Goal: Transaction & Acquisition: Obtain resource

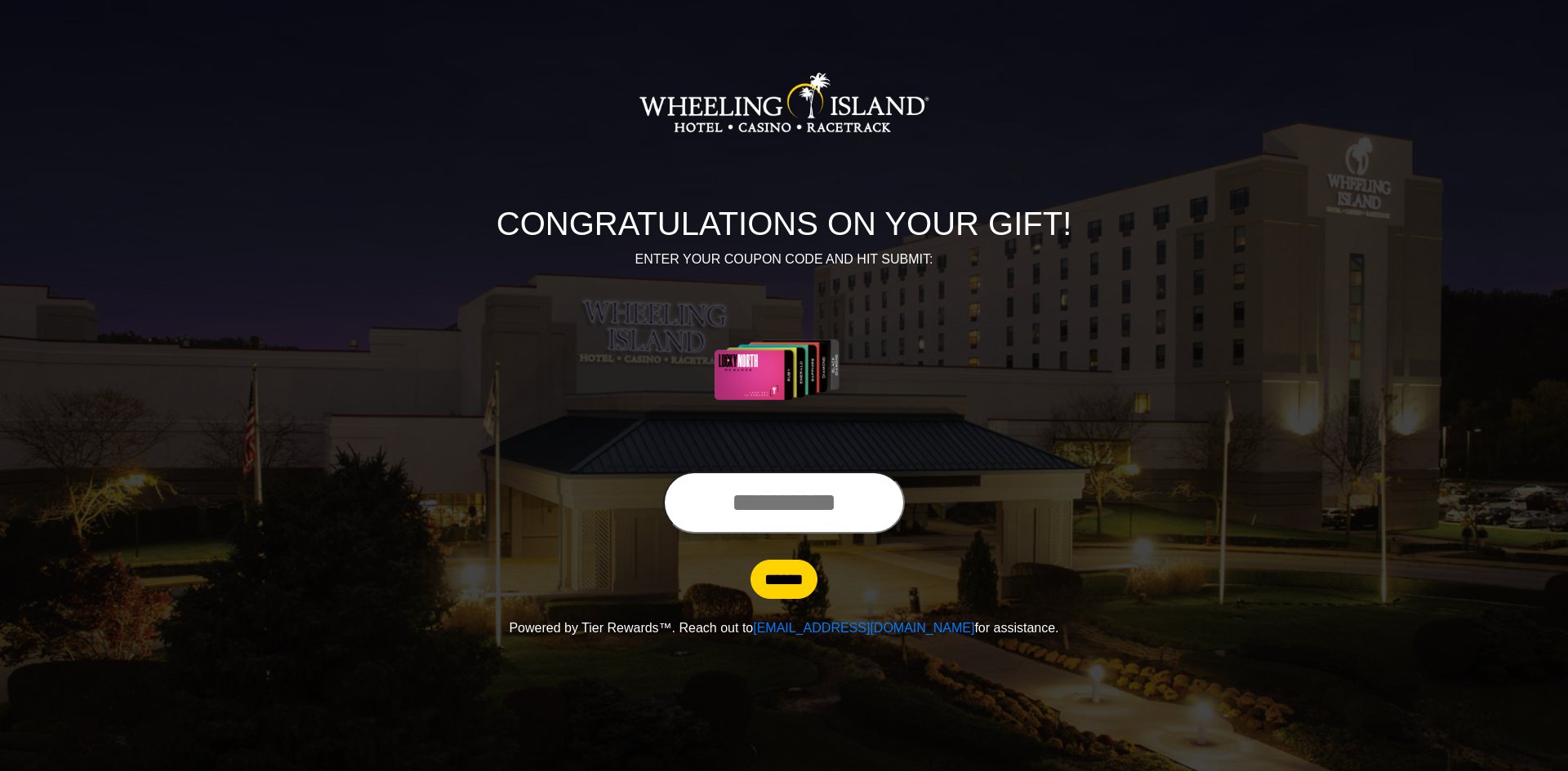
click at [768, 495] on input "text" at bounding box center [784, 503] width 242 height 62
type input "**********"
click at [750, 560] on input "******" at bounding box center [783, 579] width 67 height 39
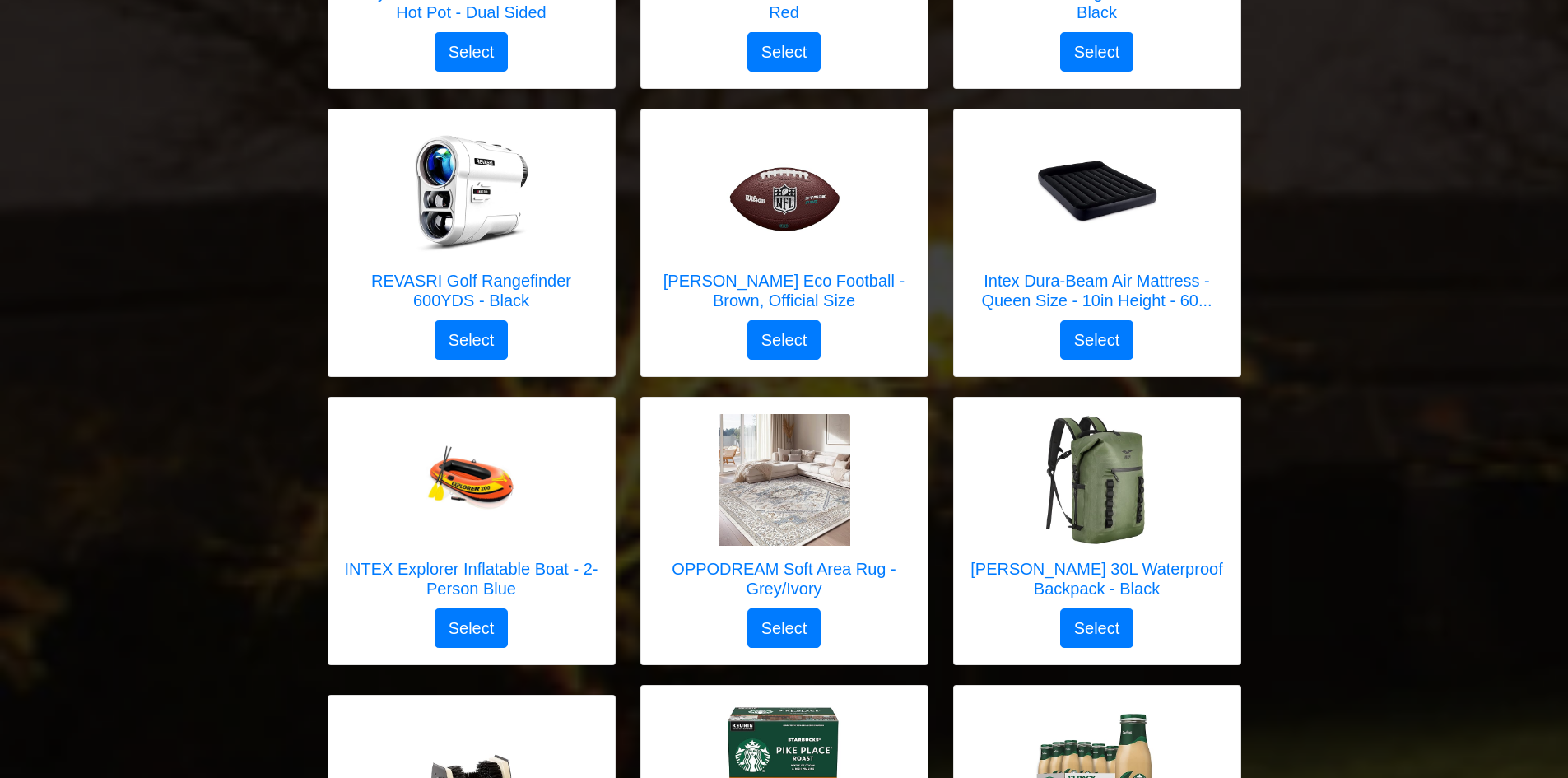
scroll to position [3212, 0]
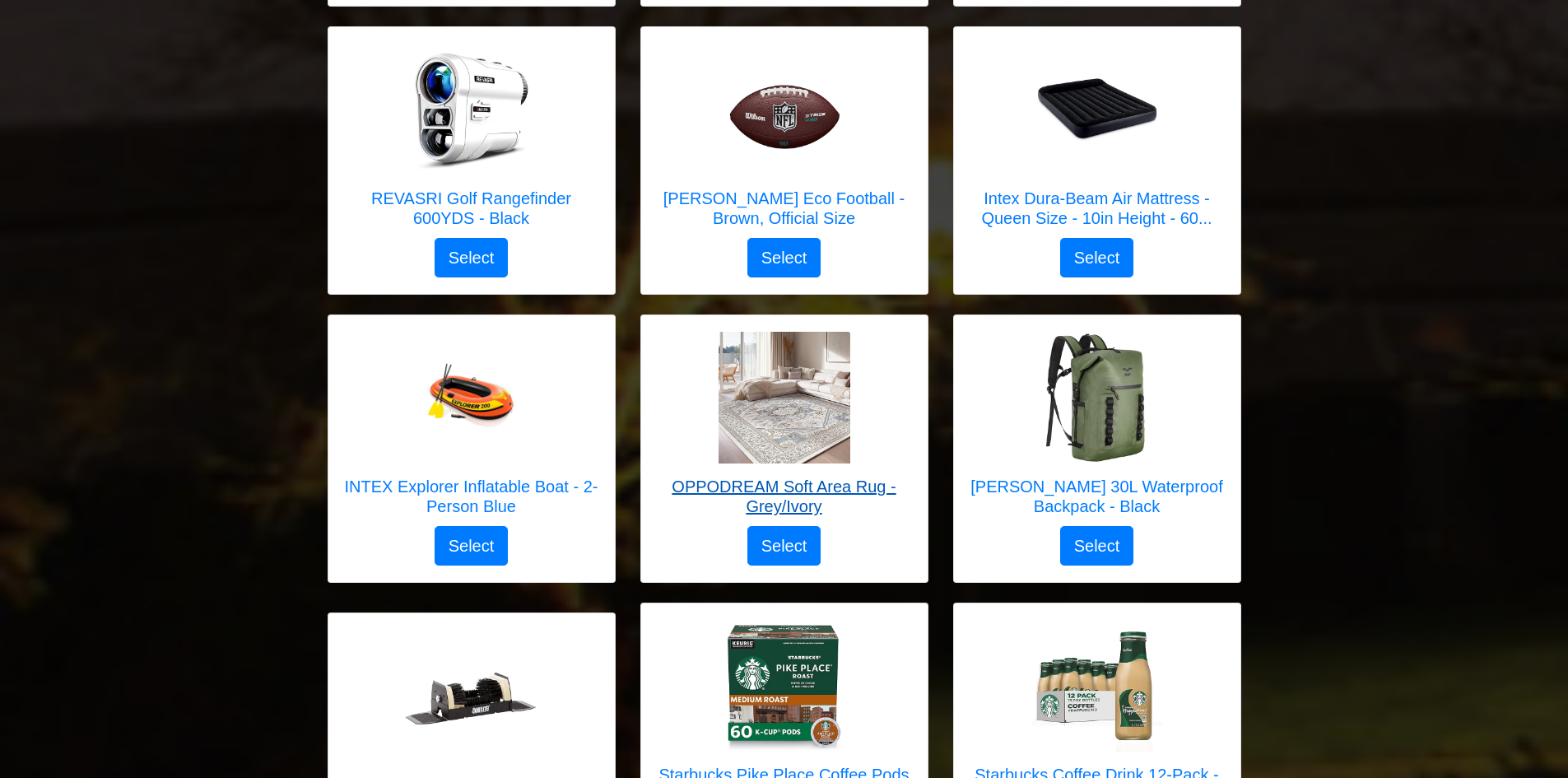
click at [784, 477] on h5 "OPPODREAM Soft Area Rug - Grey/Ivory" at bounding box center [784, 497] width 253 height 39
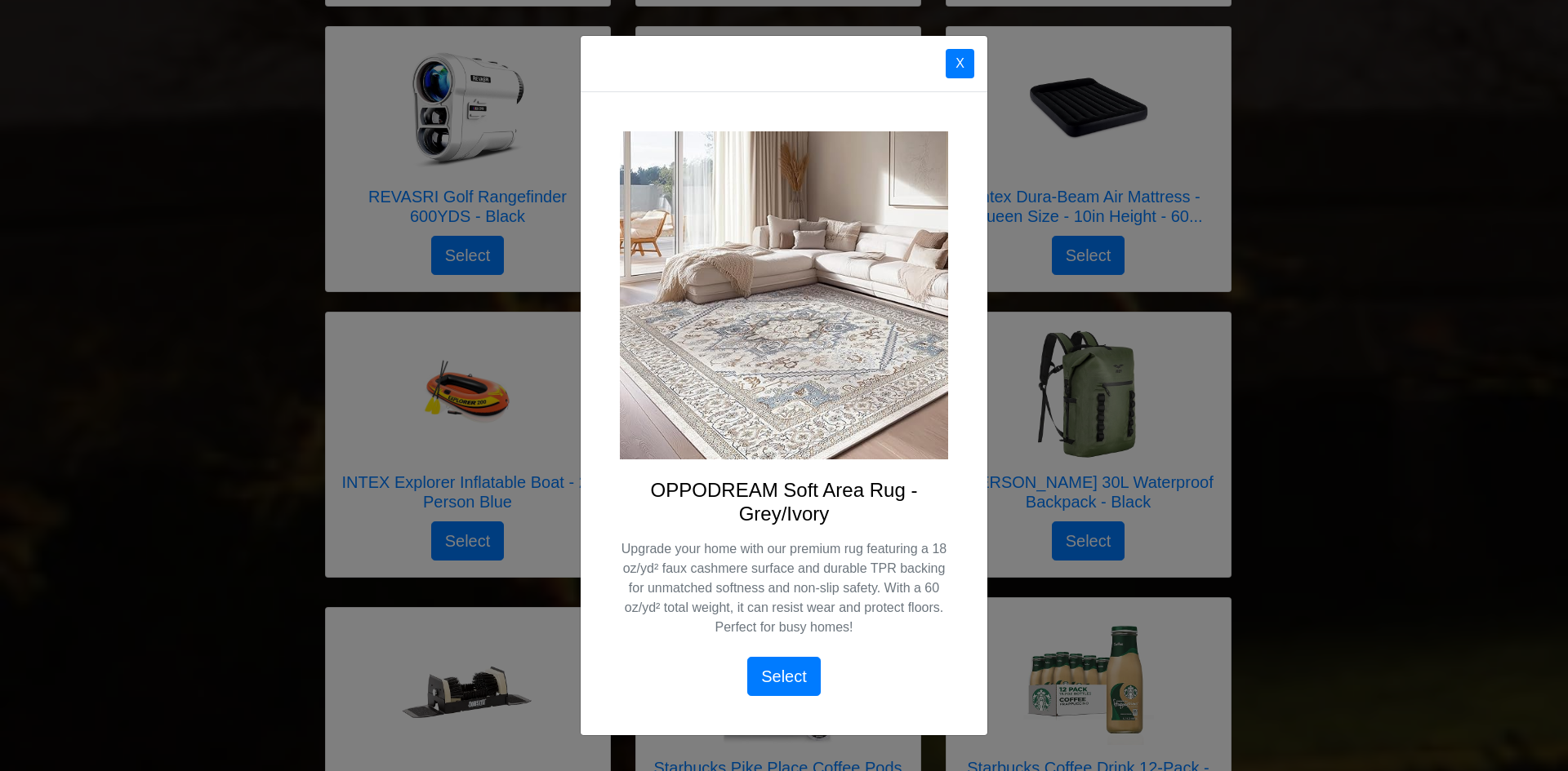
click at [776, 500] on h4 "OPPODREAM Soft Area Rug - Grey/Ivory" at bounding box center [784, 503] width 328 height 48
click at [964, 64] on button "X" at bounding box center [960, 64] width 29 height 30
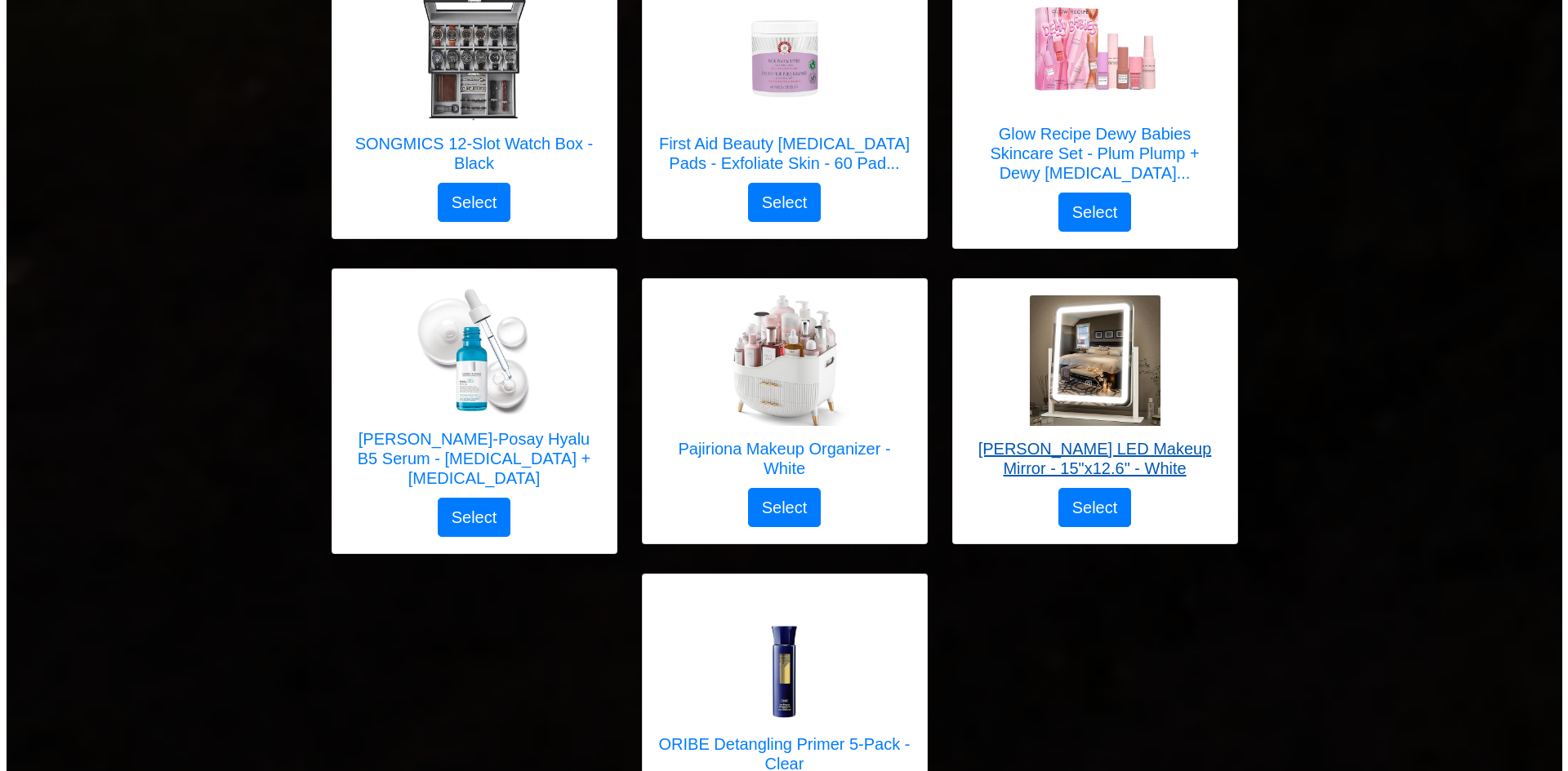
scroll to position [5305, 0]
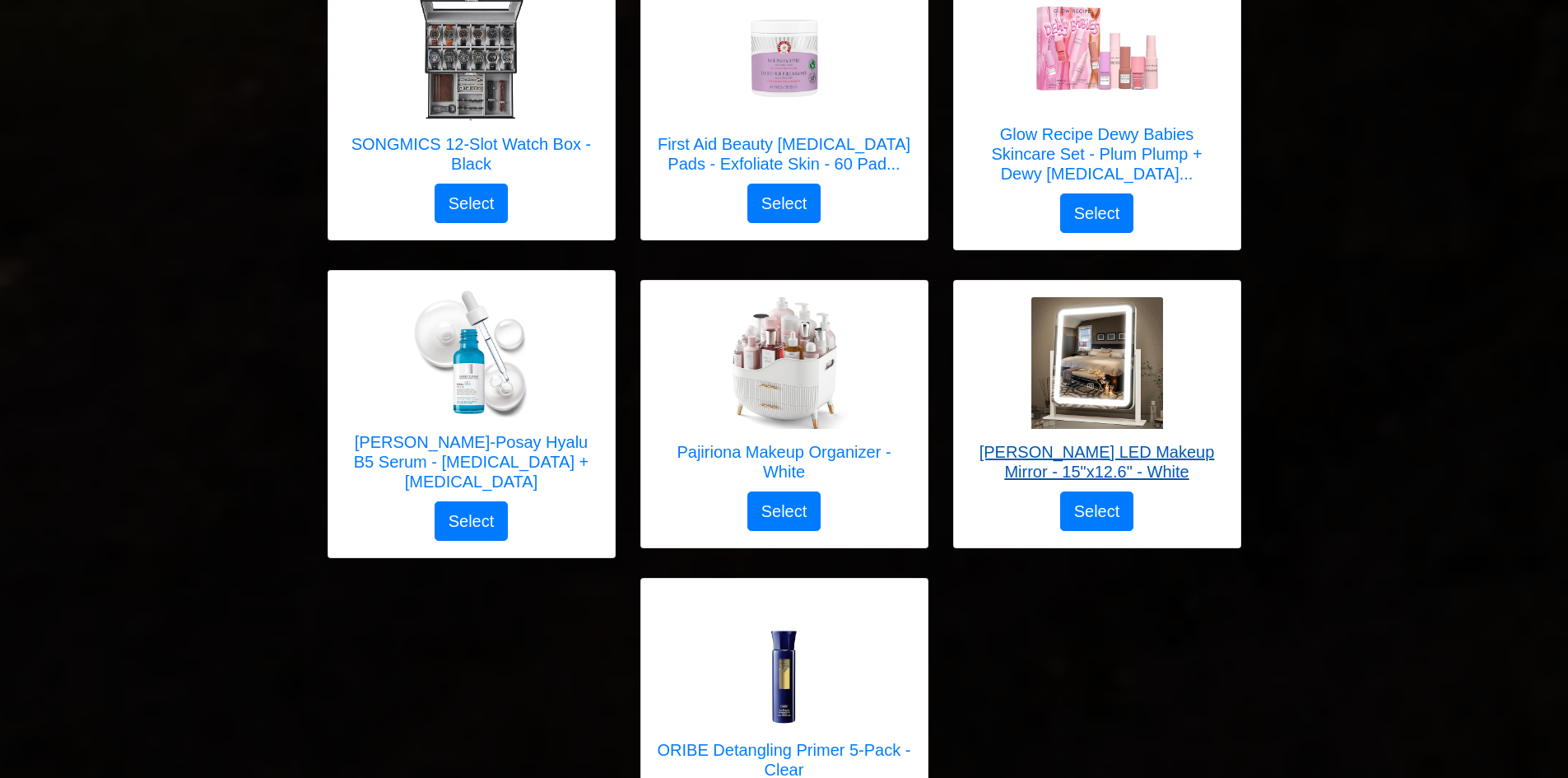
click at [1096, 442] on h5 "[PERSON_NAME] LED Makeup Mirror - 15"x12.6" - White" at bounding box center [1097, 462] width 253 height 39
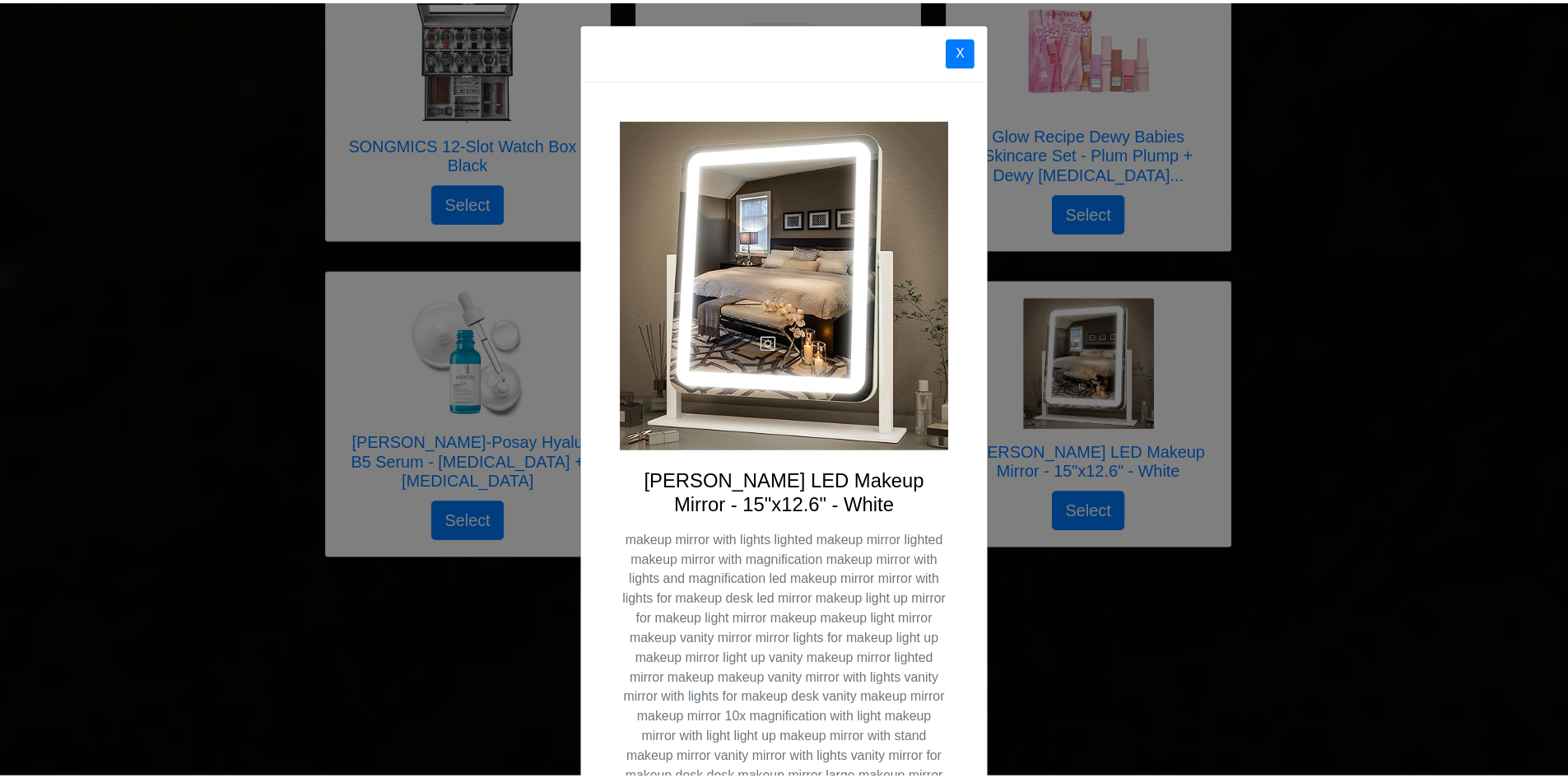
scroll to position [0, 0]
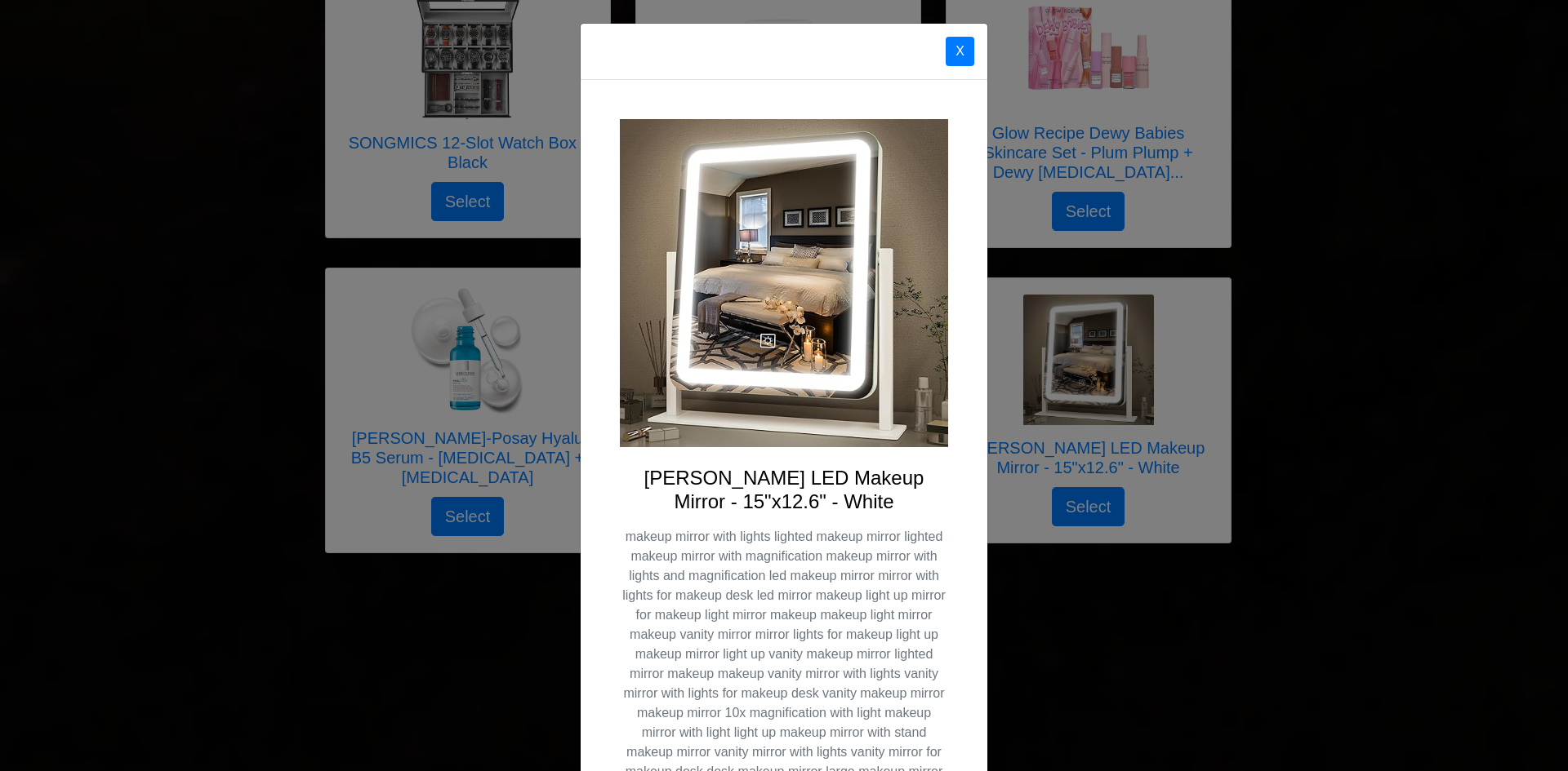
click at [1058, 581] on div "X [PERSON_NAME] LED Makeup Mirror - 15"x12.6" - White Select" at bounding box center [784, 386] width 1568 height 771
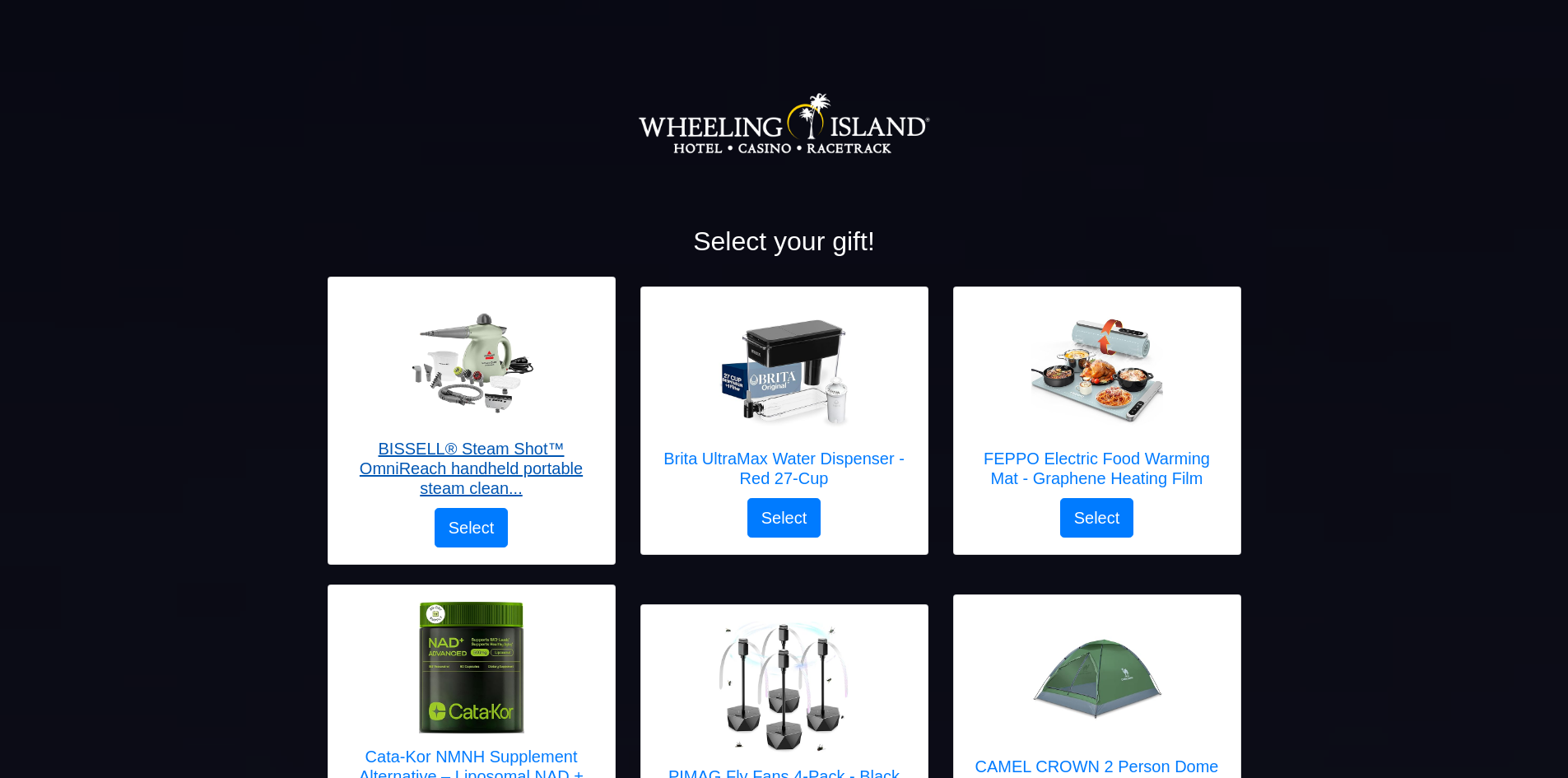
click at [483, 469] on h5 "BISSELL® Steam Shot™ OmniReach handheld portable steam clean..." at bounding box center [472, 468] width 253 height 59
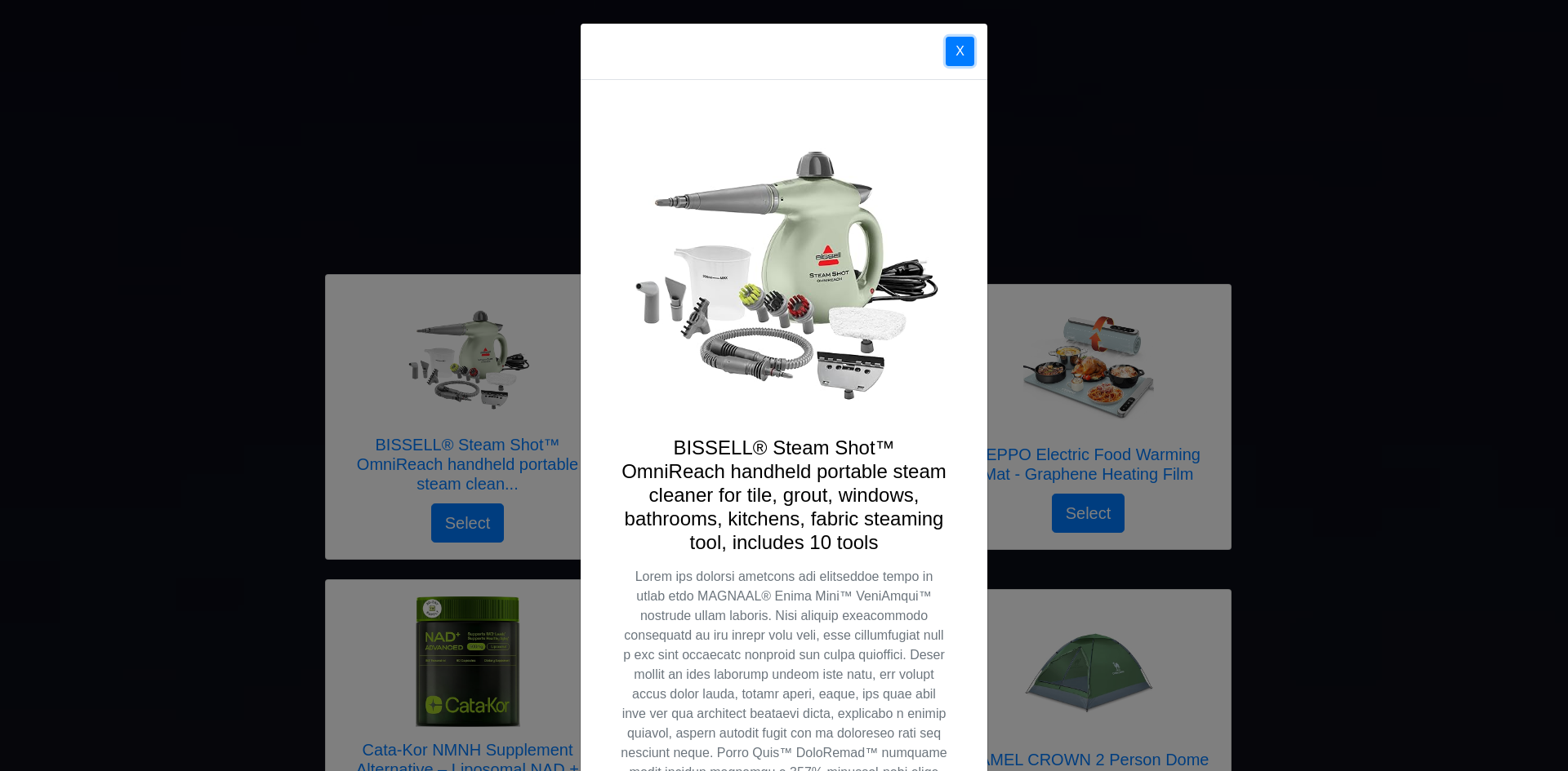
drag, startPoint x: 951, startPoint y: 55, endPoint x: 928, endPoint y: 521, distance: 466.6
click at [936, 509] on div "X BISSELL® Steam Shot™ OmniReach handheld portable steam cleaner for tile, grou…" at bounding box center [783, 550] width 409 height 1055
drag, startPoint x: 667, startPoint y: 446, endPoint x: 888, endPoint y: 455, distance: 221.2
click at [888, 455] on h4 "BISSELL® Steam Shot™ OmniReach handheld portable steam cleaner for tile, grout,…" at bounding box center [784, 495] width 328 height 117
copy h4 "BISSELL® Steam Shot™"
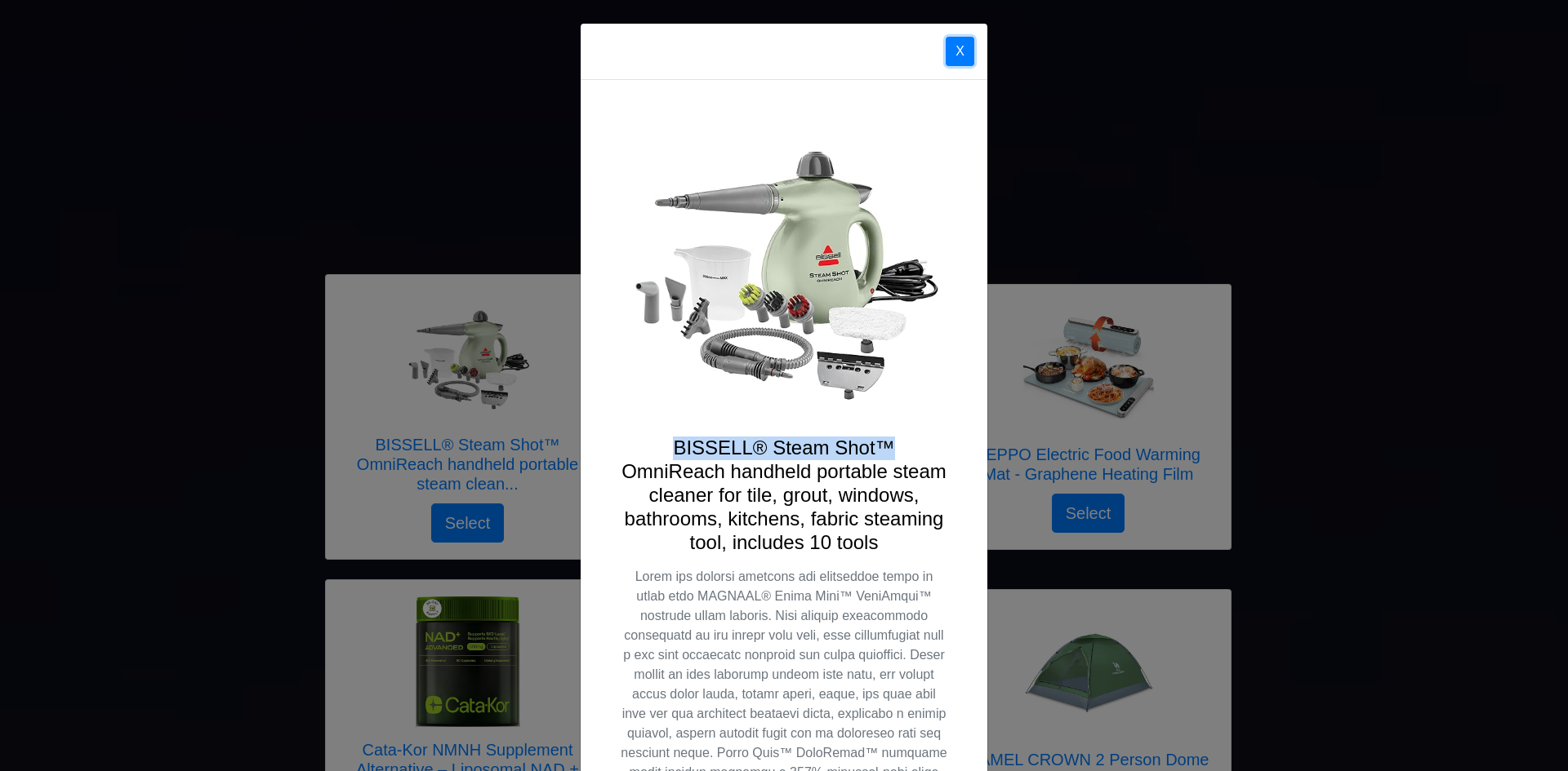
click at [965, 53] on button "X" at bounding box center [960, 51] width 29 height 30
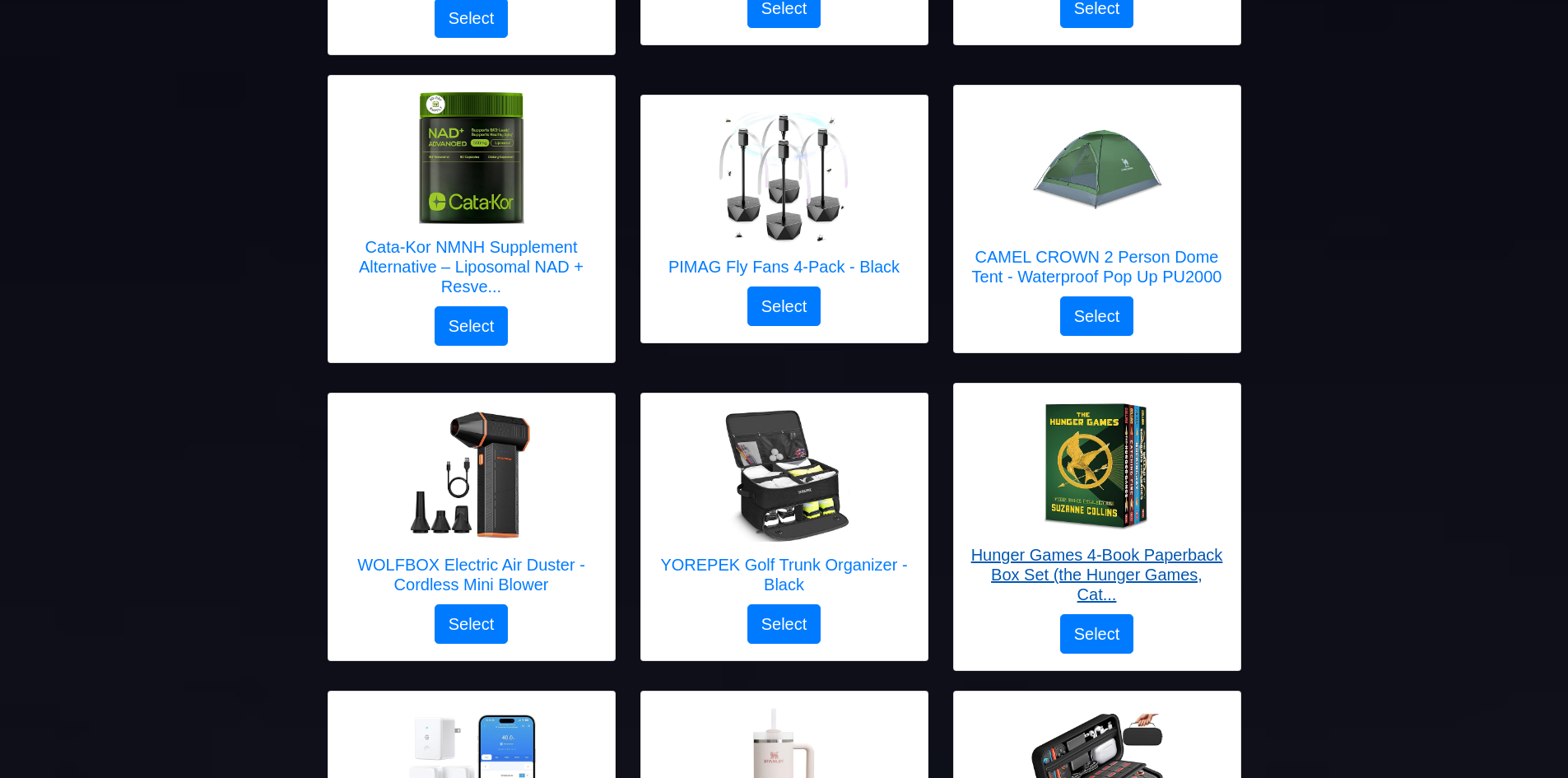
scroll to position [577, 0]
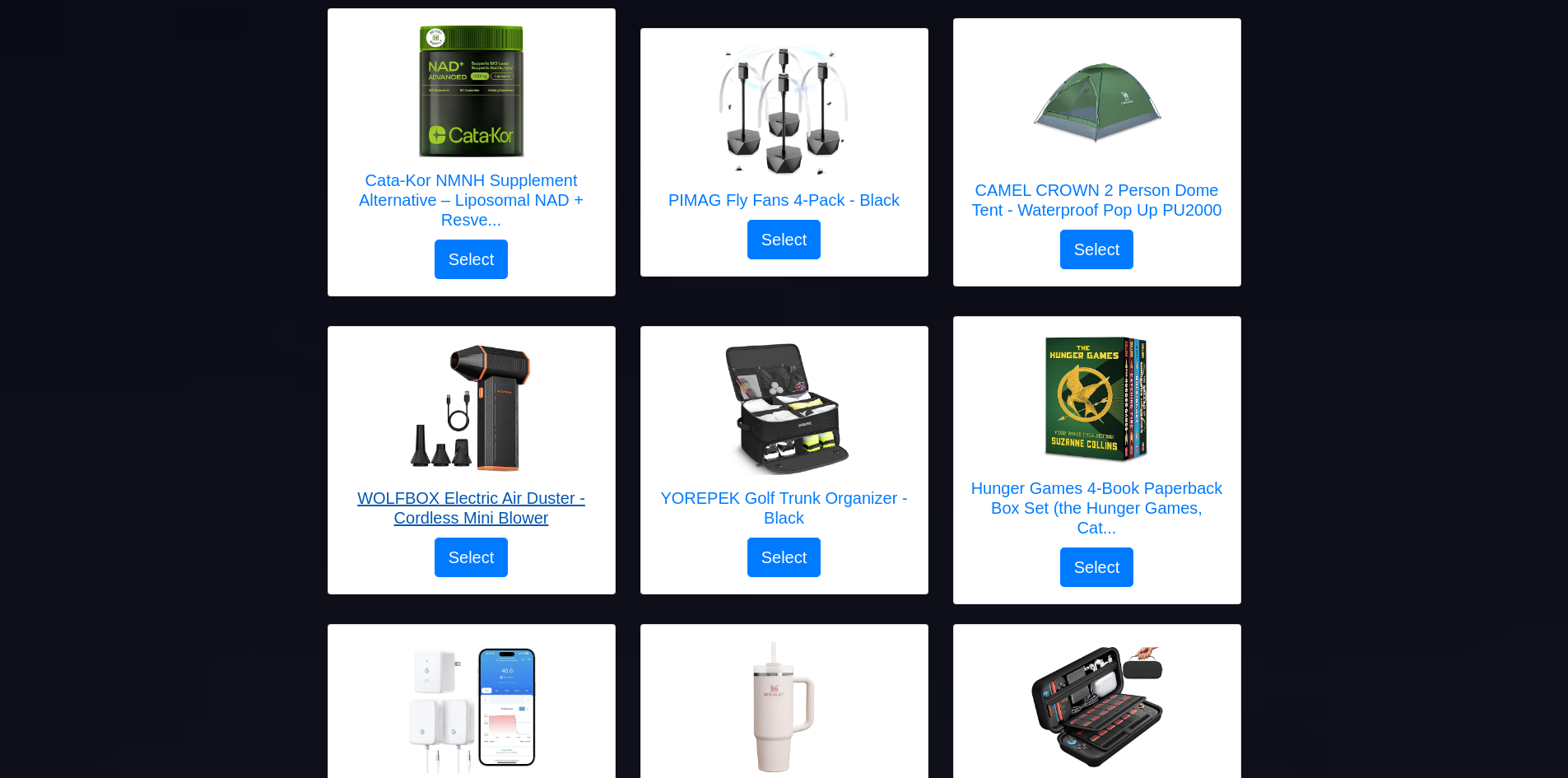
click at [512, 513] on h5 "WOLFBOX Electric Air Duster - Cordless Mini Blower" at bounding box center [472, 508] width 253 height 39
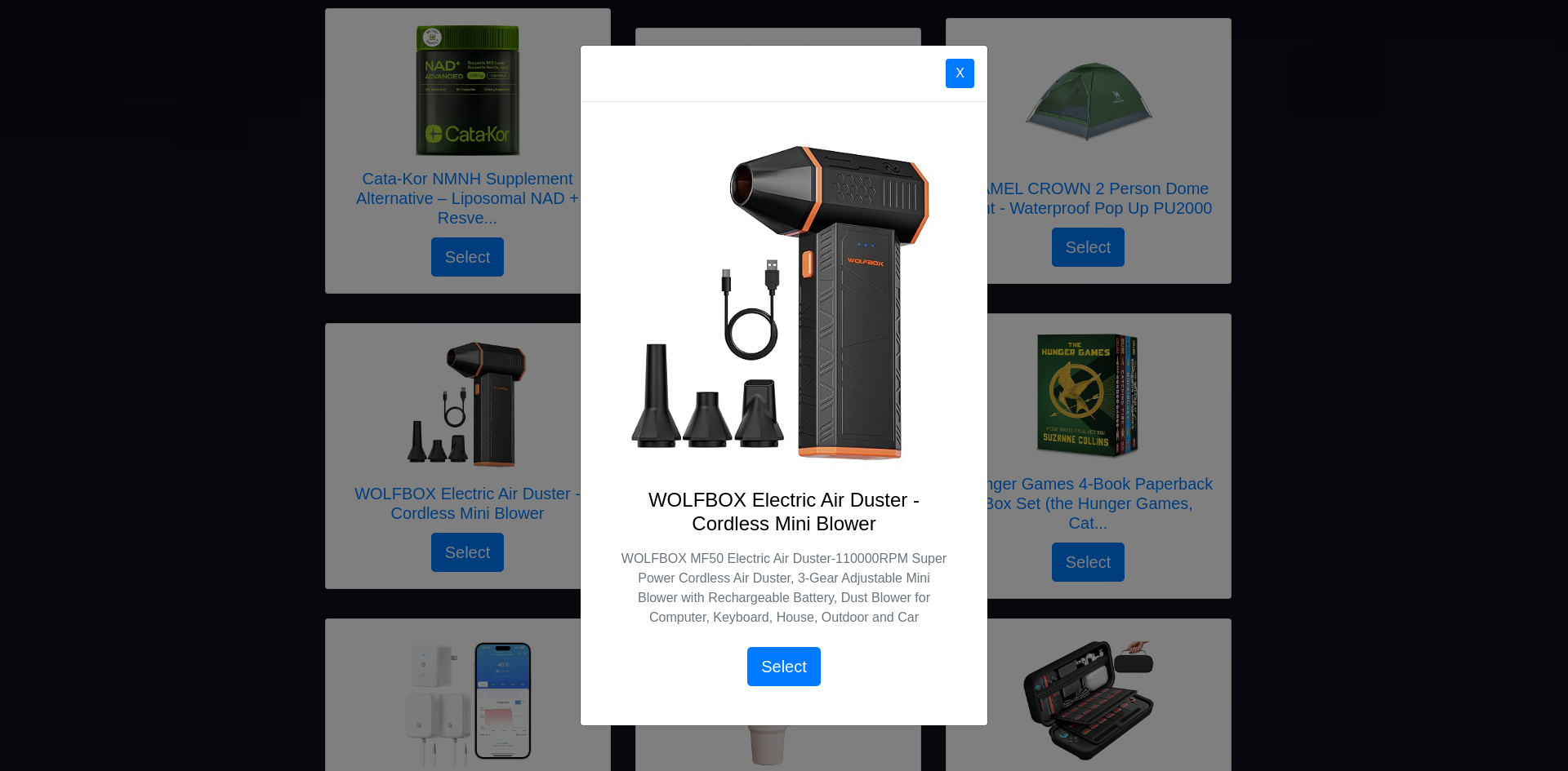
click at [1292, 504] on div "X WOLFBOX Electric Air Duster - Cordless Mini Blower WOLFBOX MF50 Electric Air …" at bounding box center [784, 386] width 1568 height 771
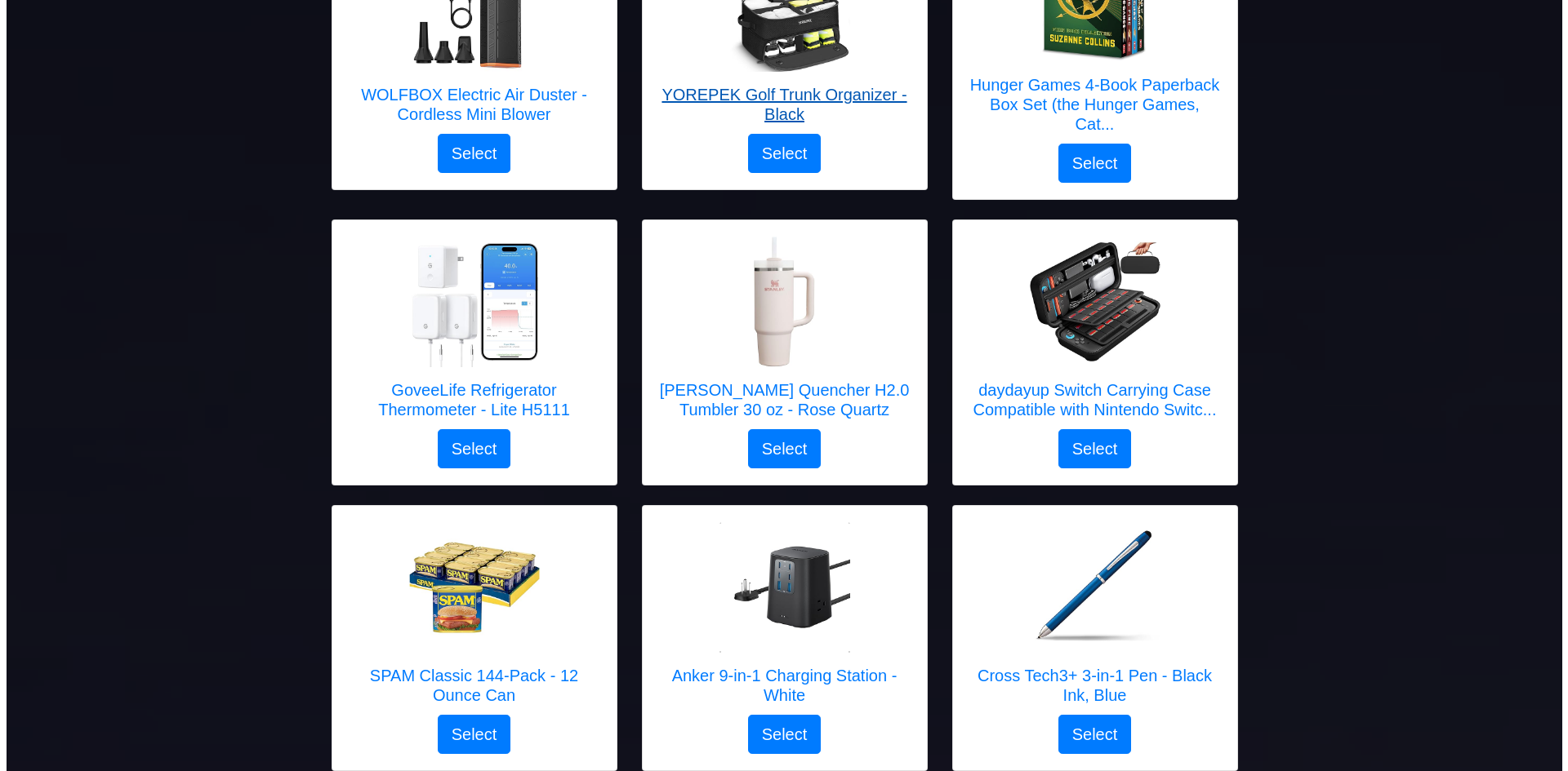
scroll to position [979, 0]
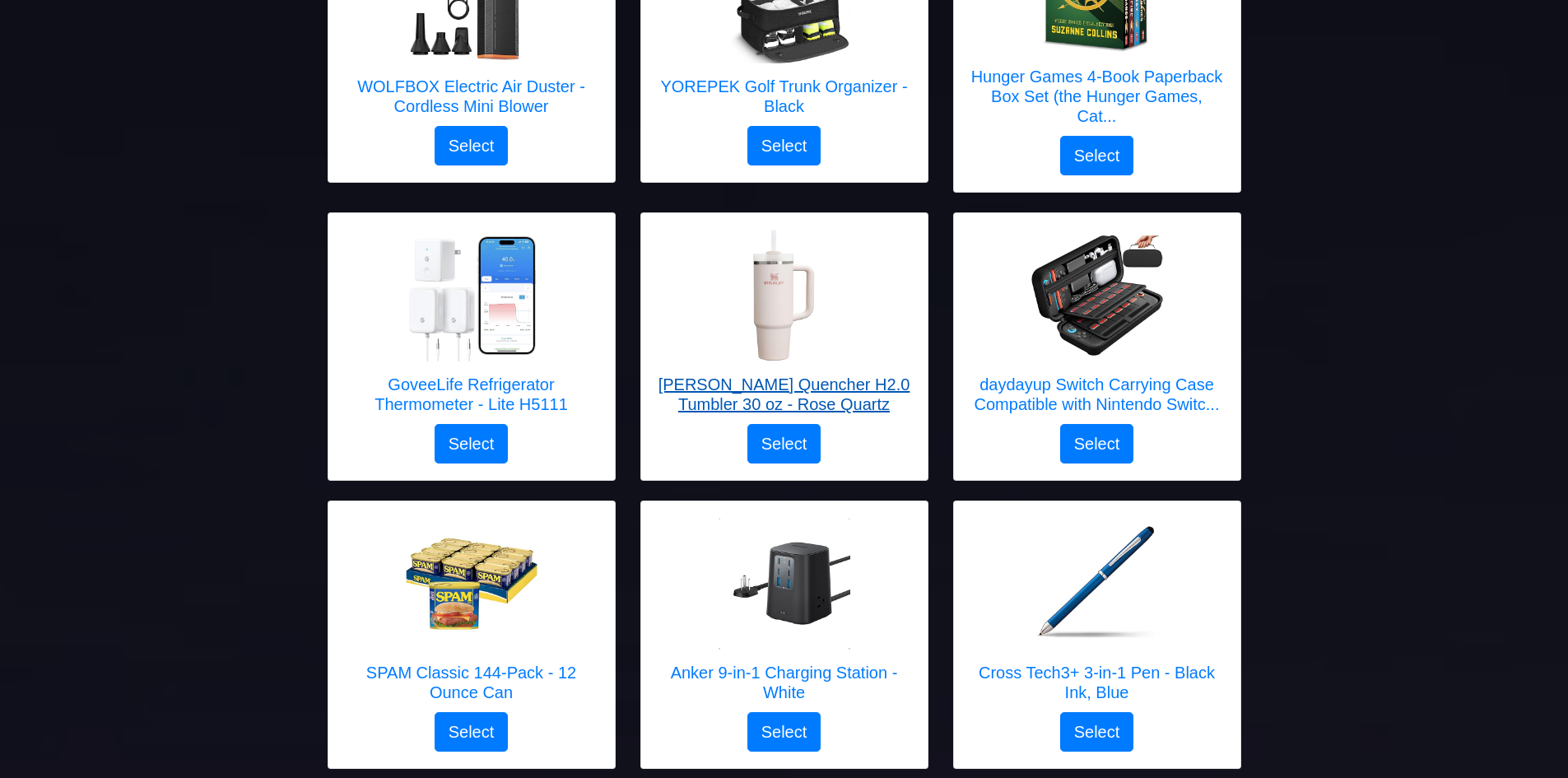
click at [754, 393] on h5 "[PERSON_NAME] Quencher H2.0 Tumbler 30 oz - Rose Quartz" at bounding box center [784, 394] width 253 height 39
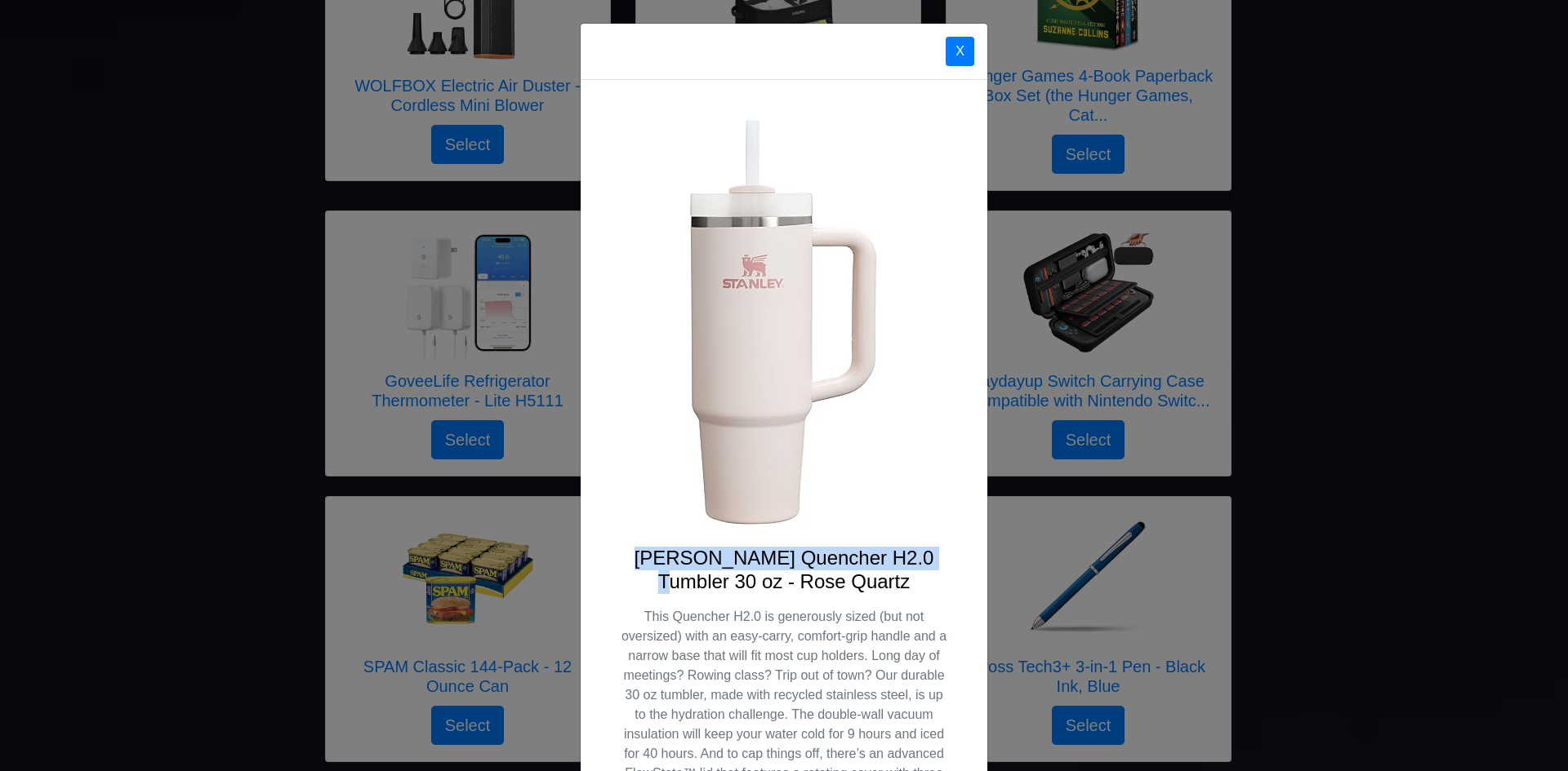
drag, startPoint x: 629, startPoint y: 555, endPoint x: 932, endPoint y: 564, distance: 303.1
click at [932, 564] on h4 "[PERSON_NAME] Quencher H2.0 Tumbler 30 oz - Rose Quartz" at bounding box center [784, 571] width 328 height 48
copy h4 "[PERSON_NAME] Quencher H2.0 Tumbler"
